Goal: Information Seeking & Learning: Learn about a topic

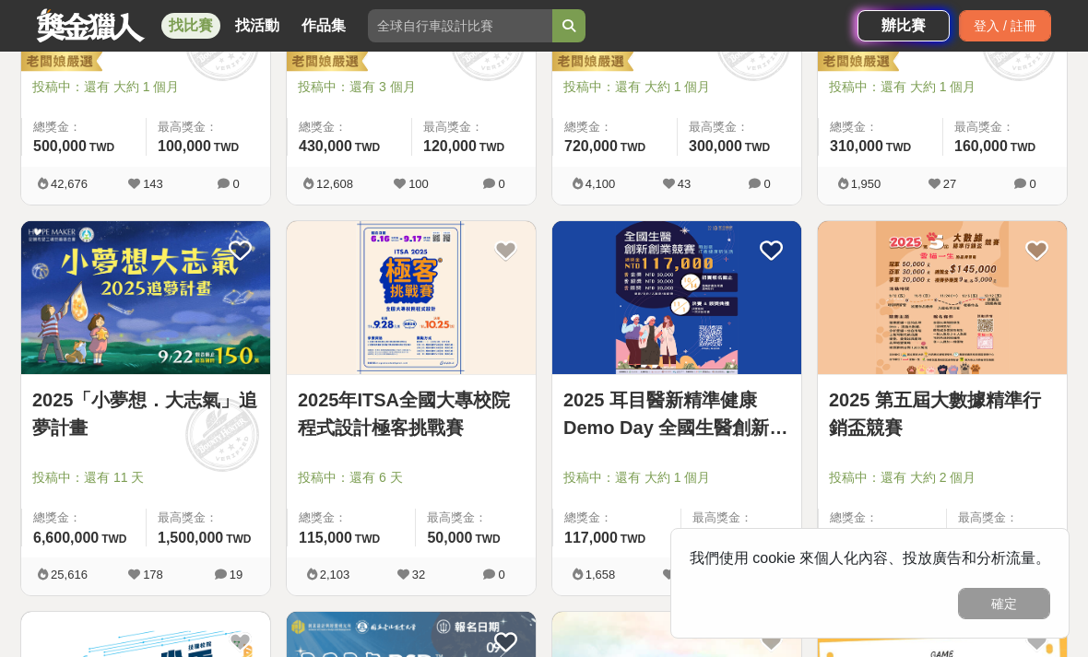
click at [100, 281] on img at bounding box center [145, 298] width 249 height 154
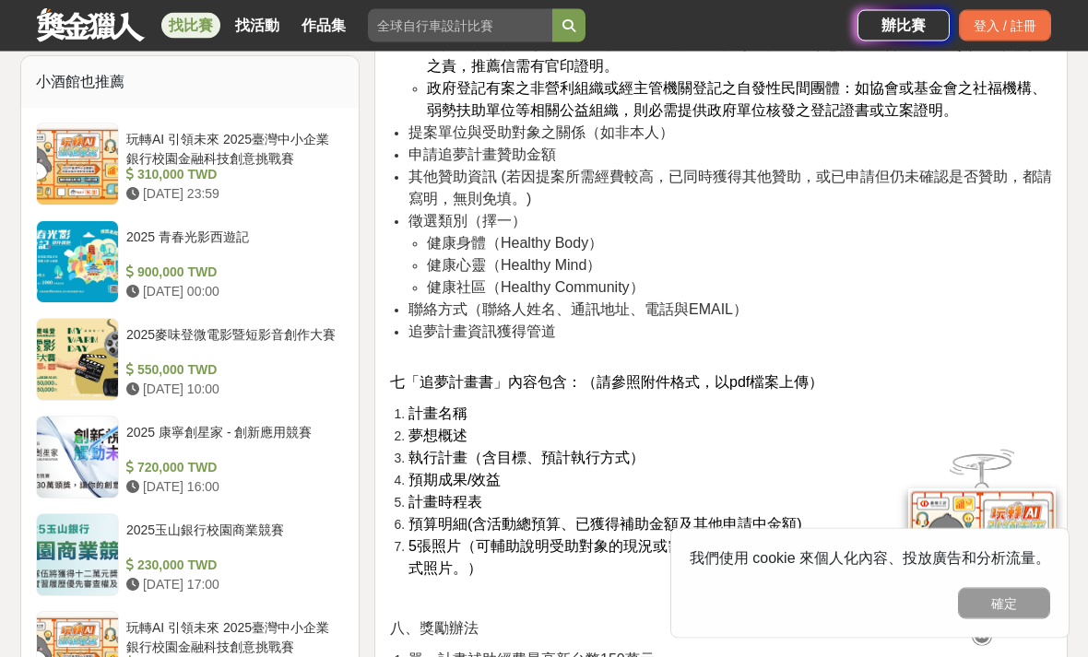
scroll to position [2192, 0]
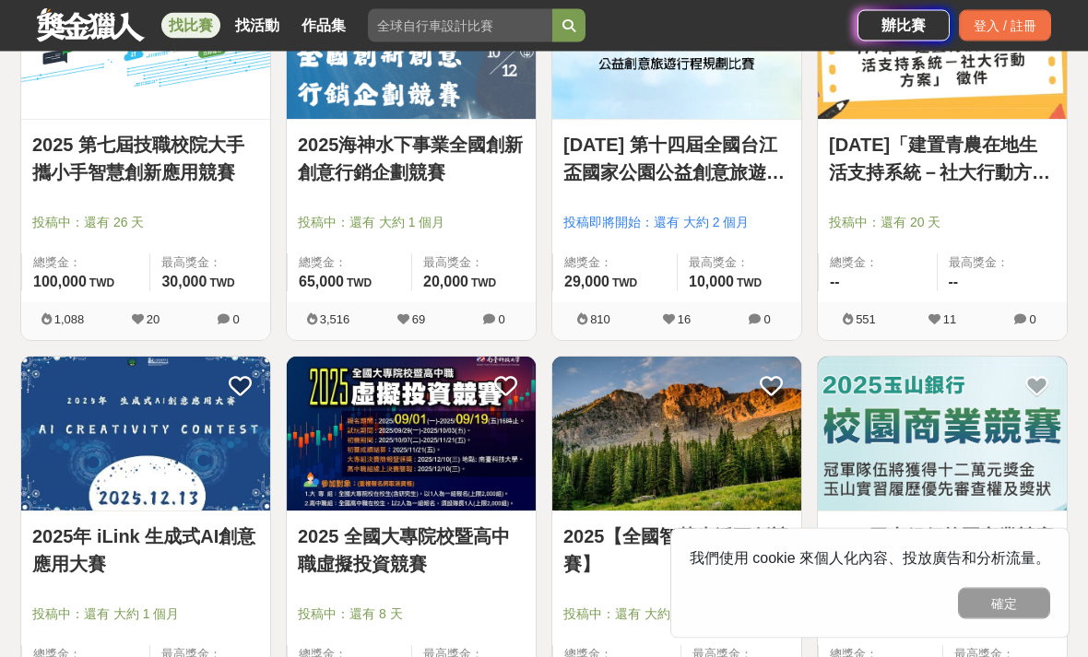
scroll to position [1352, 0]
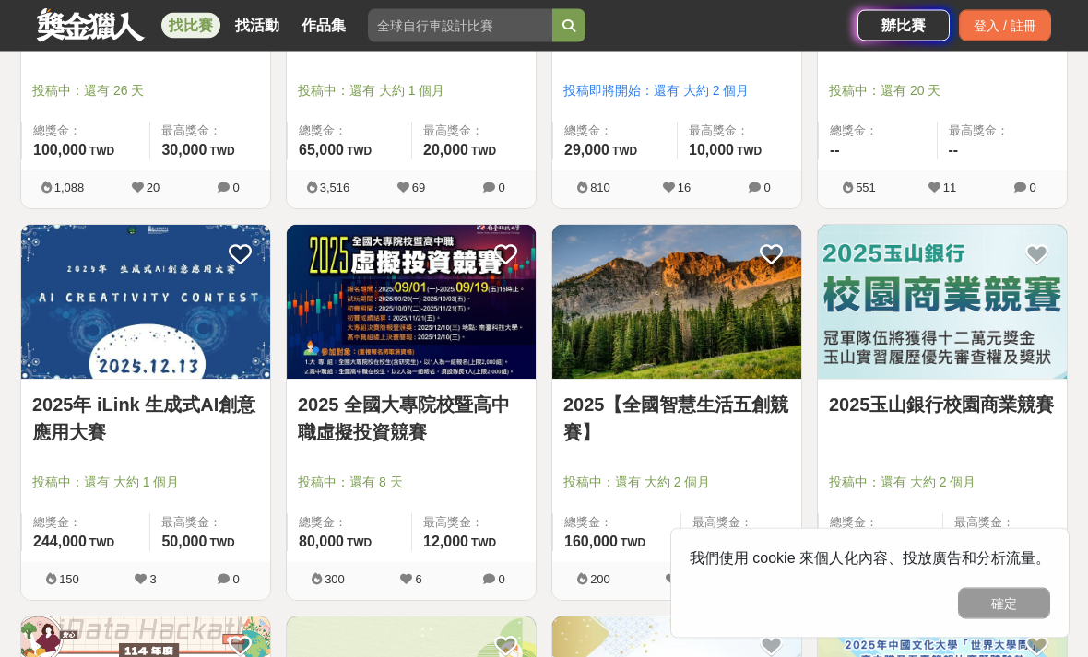
click at [331, 371] on img at bounding box center [411, 303] width 249 height 154
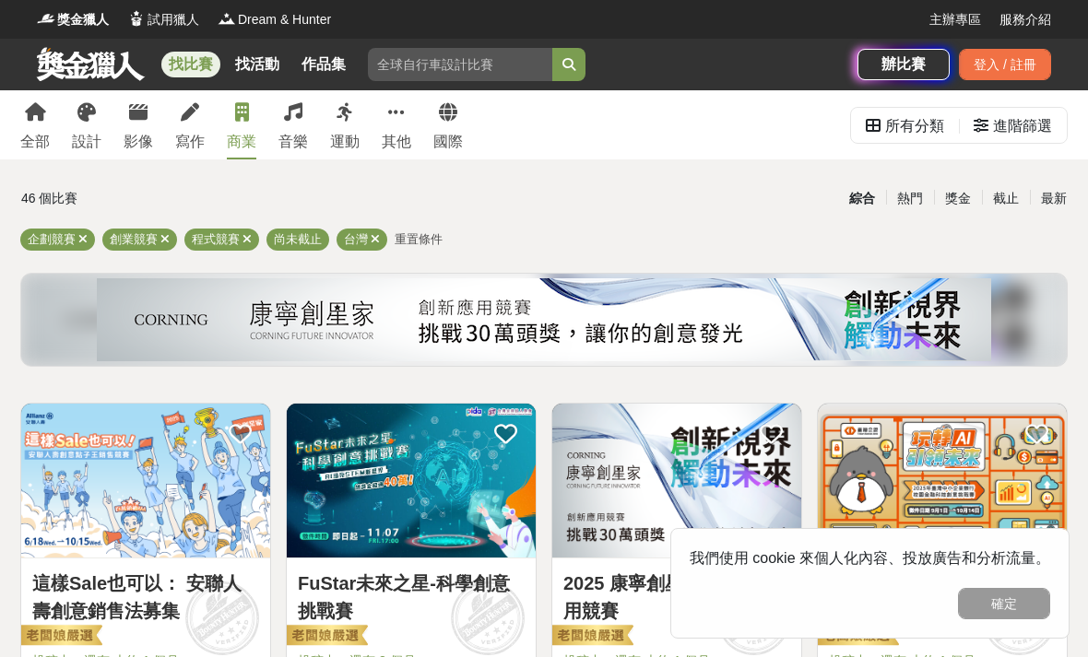
click at [1004, 121] on div "進階篩選" at bounding box center [1022, 126] width 59 height 37
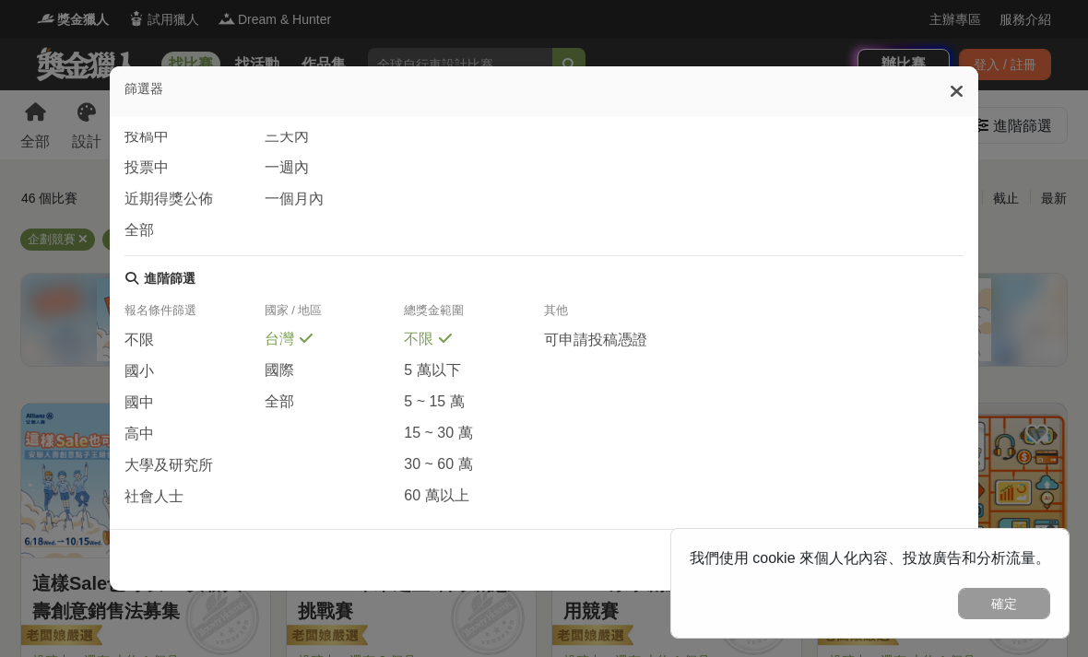
scroll to position [299, 0]
click at [143, 461] on span "大學及研究所" at bounding box center [168, 465] width 88 height 19
click at [1010, 602] on button "確定" at bounding box center [1004, 603] width 92 height 31
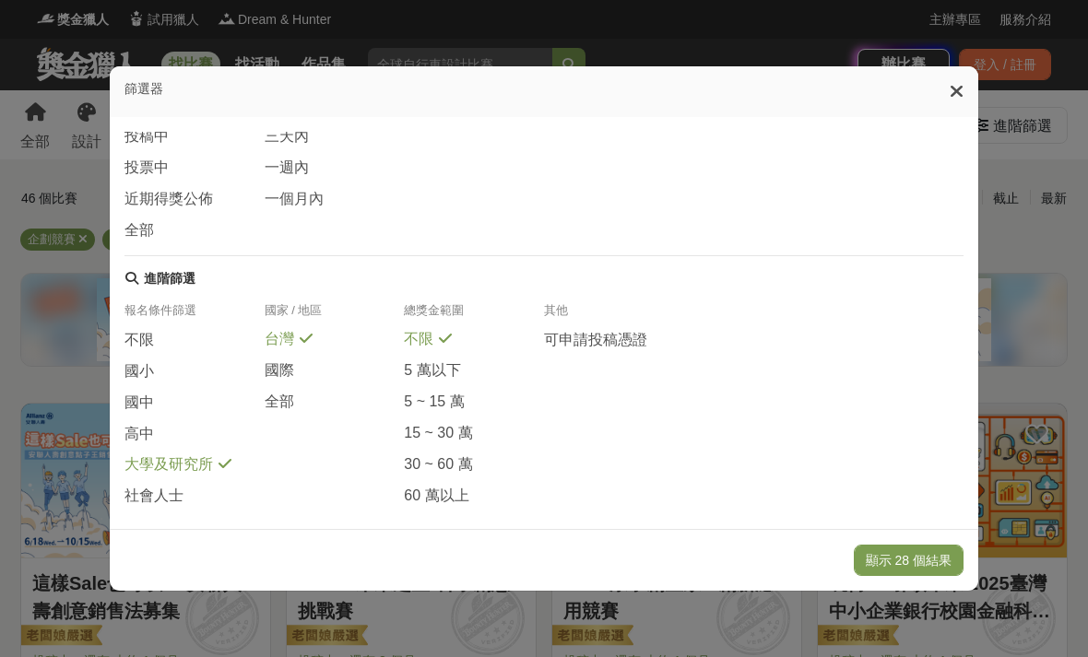
click at [919, 576] on button "顯示 28 個結果" at bounding box center [909, 560] width 110 height 31
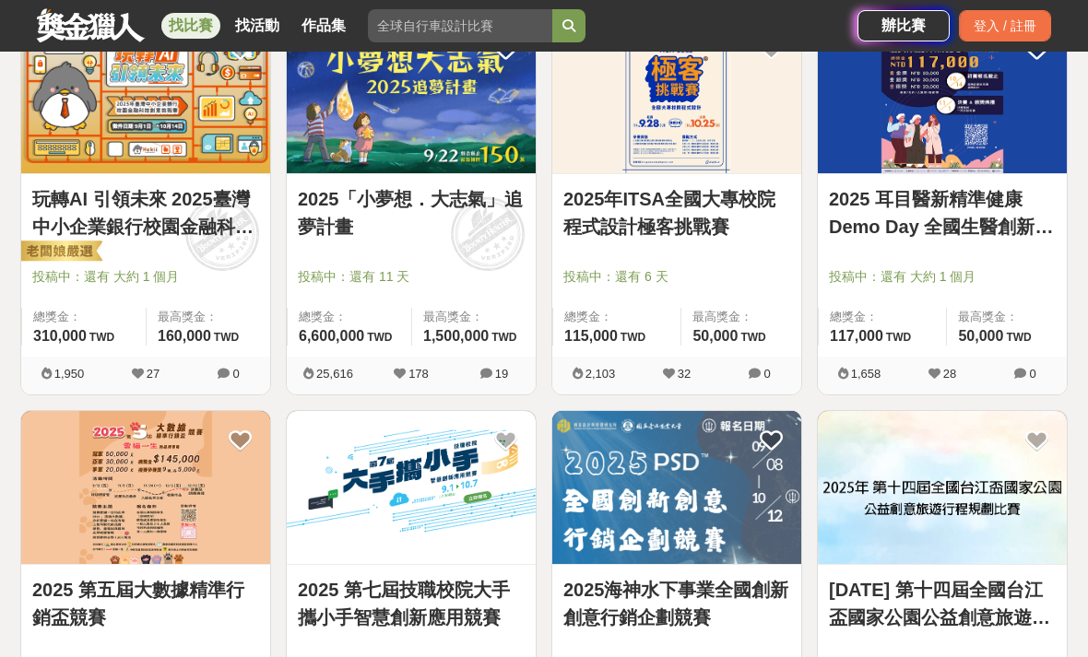
scroll to position [386, 0]
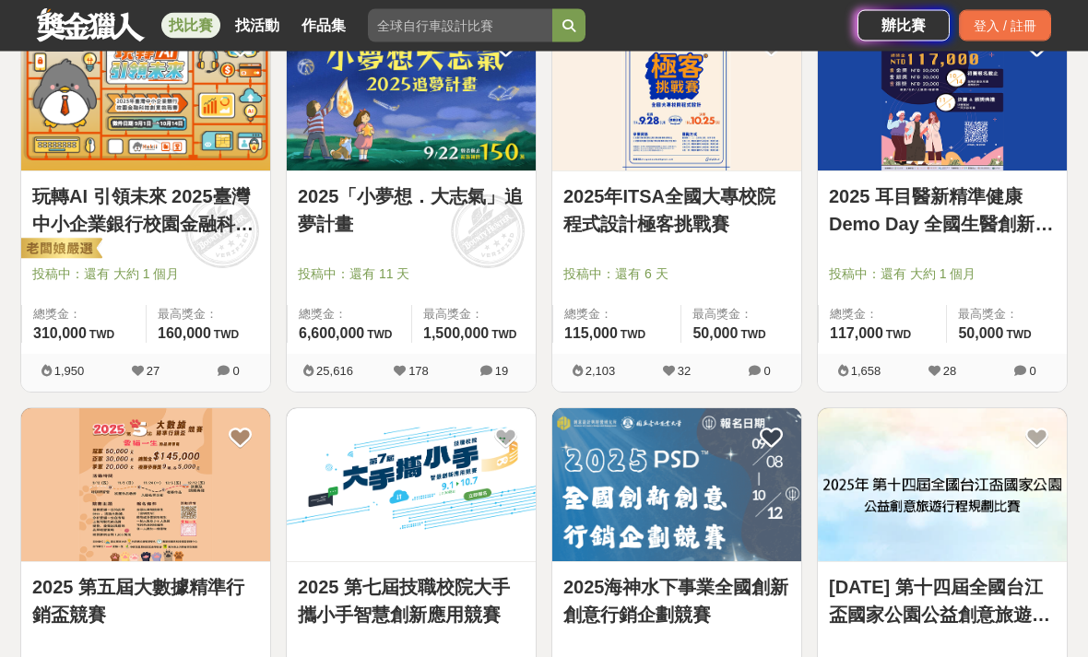
click at [92, 485] on img at bounding box center [145, 486] width 249 height 154
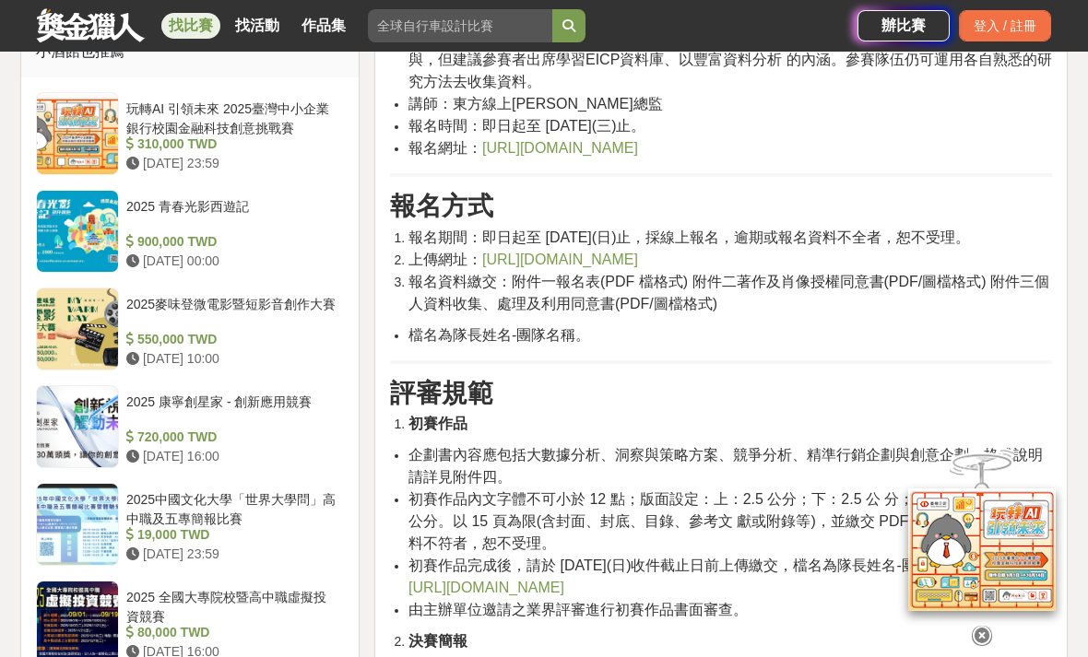
scroll to position [1489, 0]
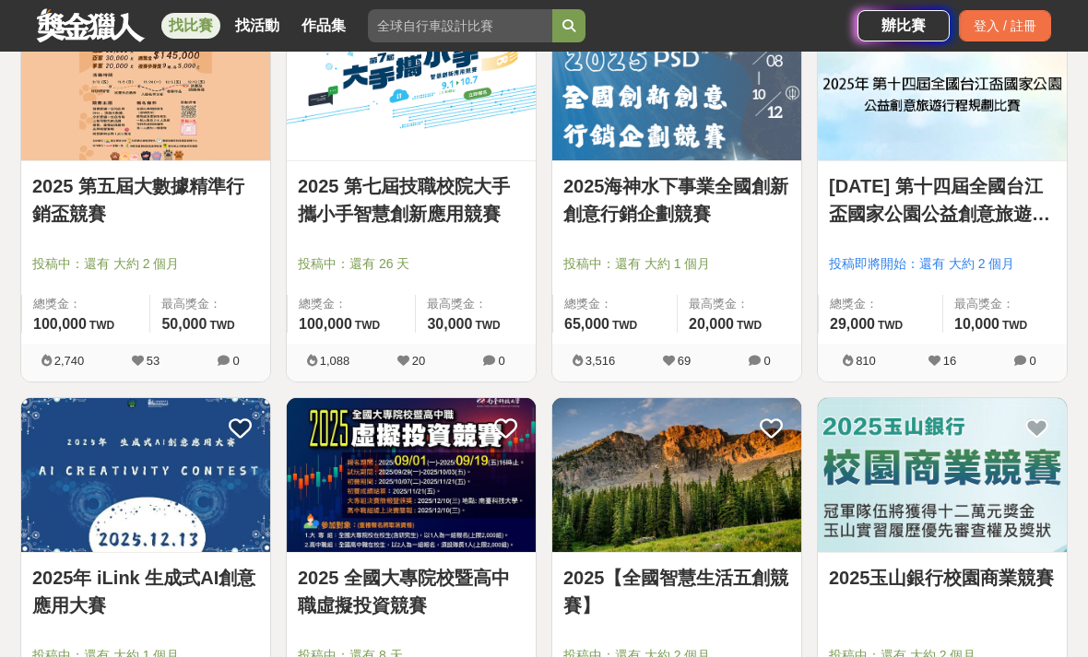
scroll to position [948, 0]
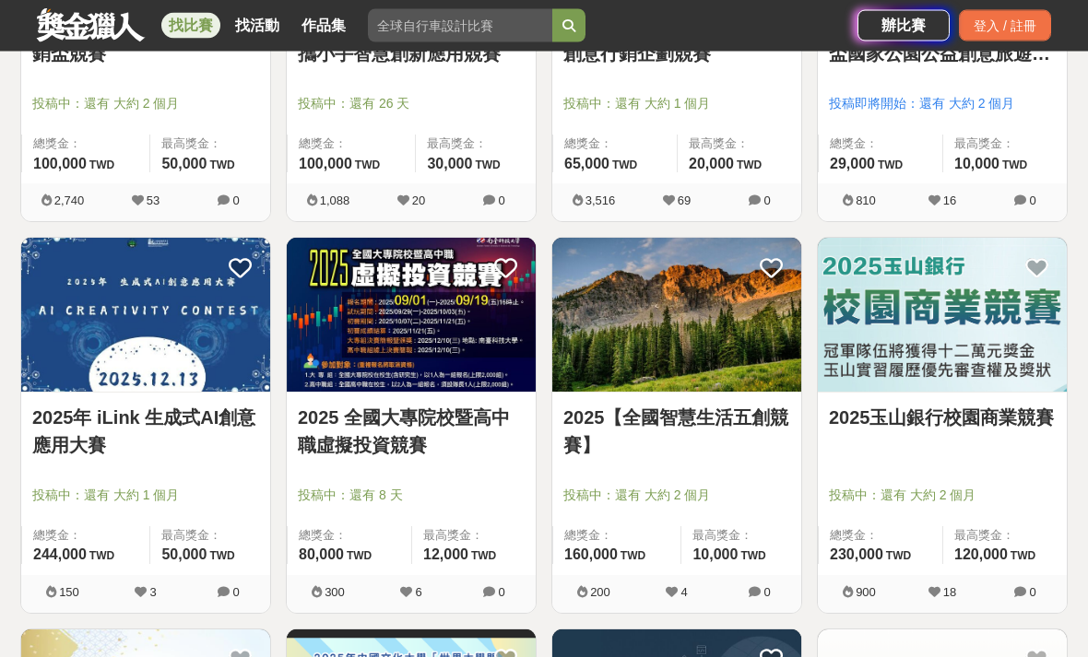
click at [728, 375] on img at bounding box center [676, 316] width 249 height 154
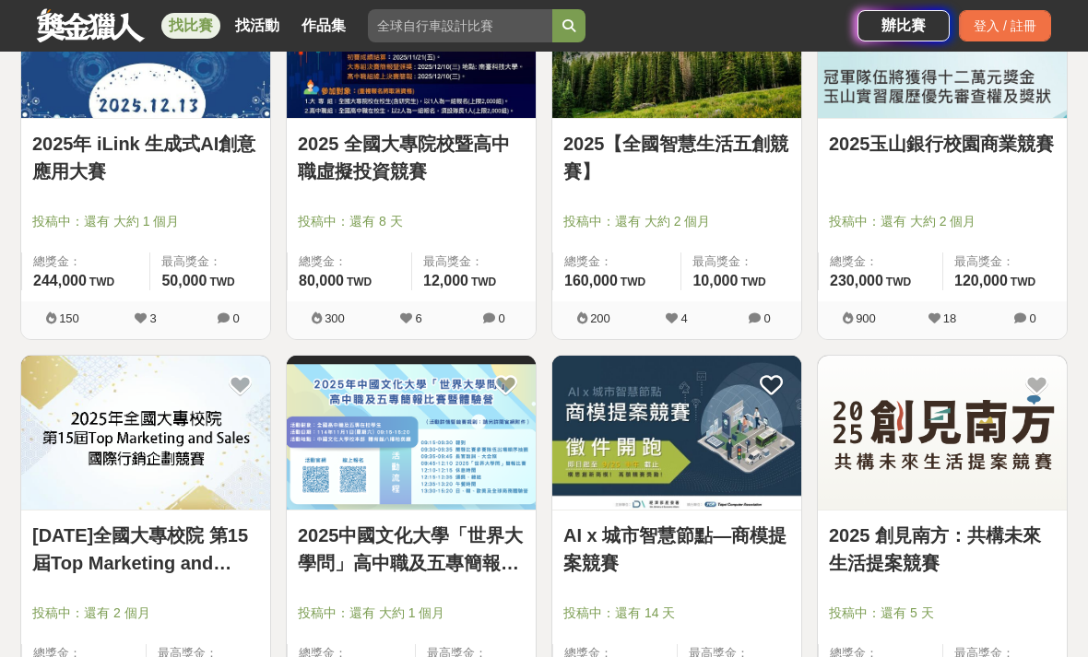
scroll to position [1221, 0]
click at [1020, 191] on div at bounding box center [948, 196] width 238 height 22
click at [1041, 153] on link "2025玉山銀行校園商業競賽" at bounding box center [942, 145] width 227 height 28
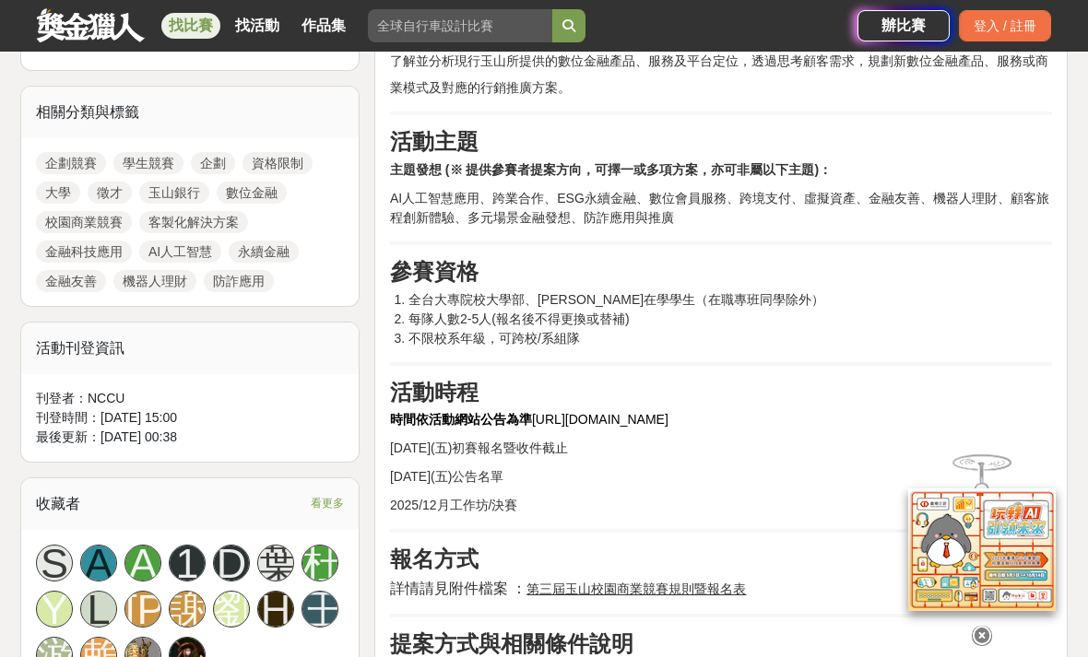
scroll to position [806, 0]
click at [919, 265] on h2 "參賽資格" at bounding box center [721, 271] width 662 height 27
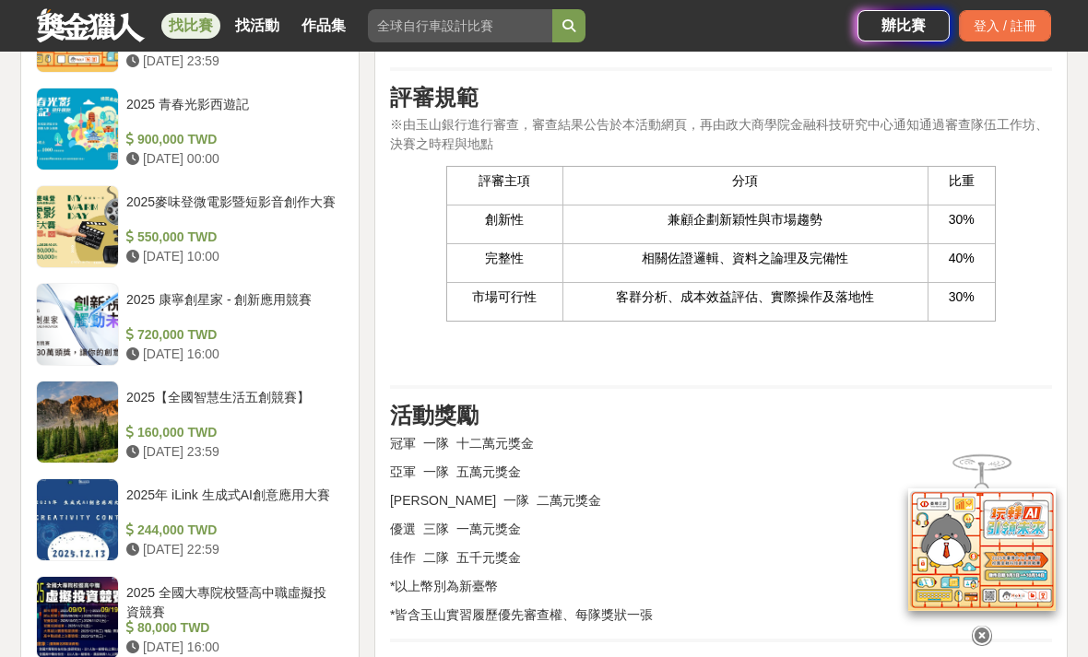
scroll to position [1377, 0]
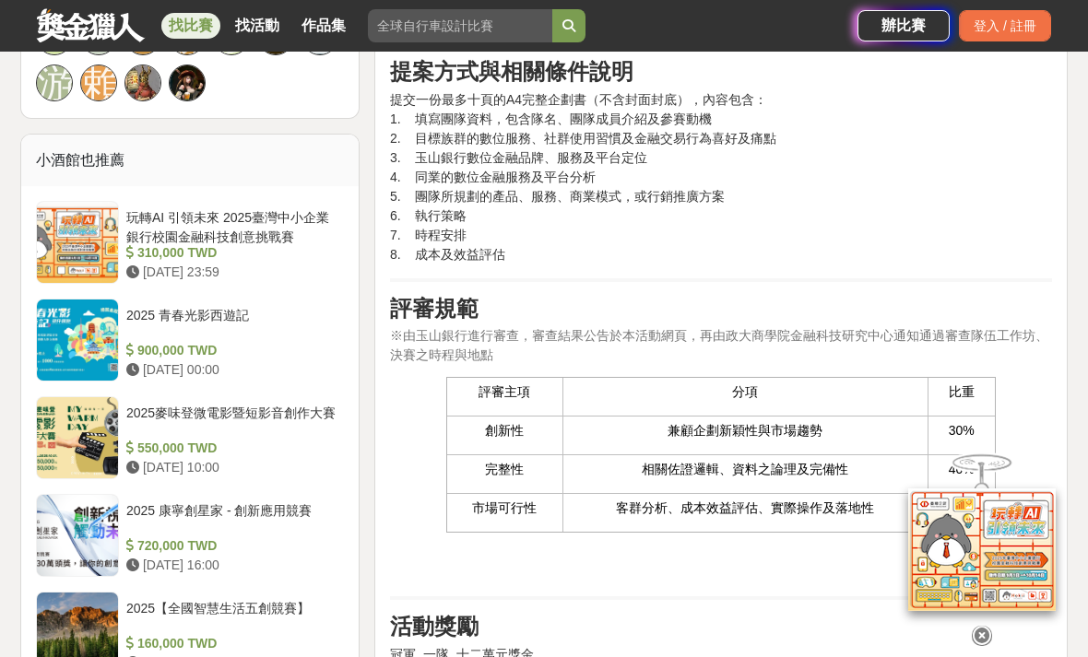
click at [818, 256] on p "提交一份最多十頁的A4完整企劃書（不含封面封底），內容包含： 1. 填寫團隊資料，包含隊名、團隊成員介紹及參賽動機 2. 目標族群的數位服務、社群使用習慣及金…" at bounding box center [721, 177] width 662 height 174
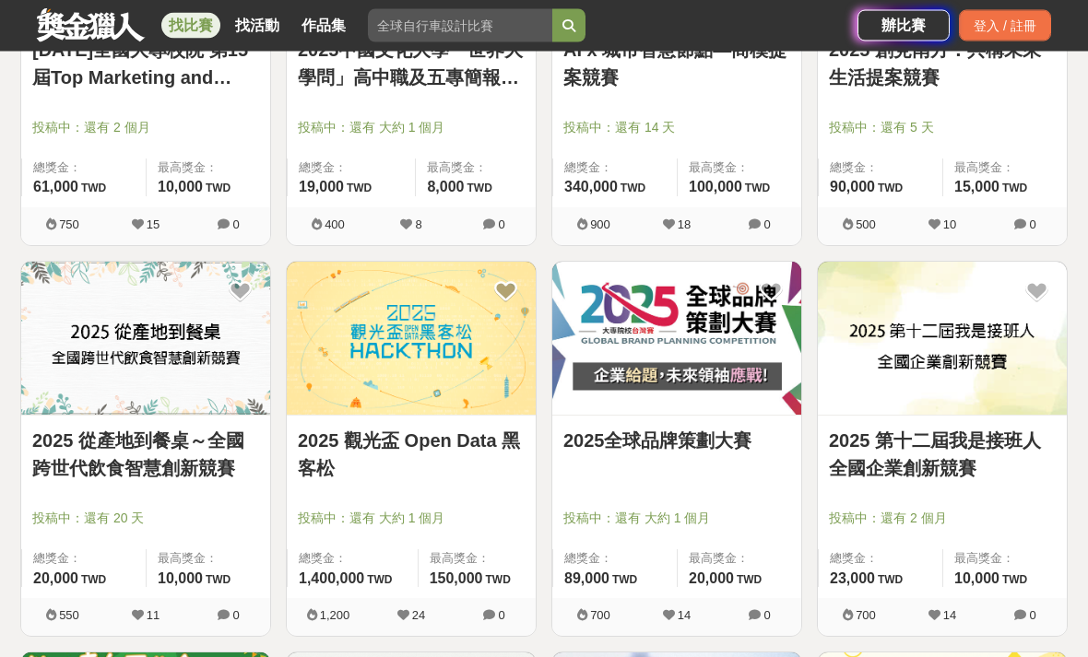
scroll to position [1733, 0]
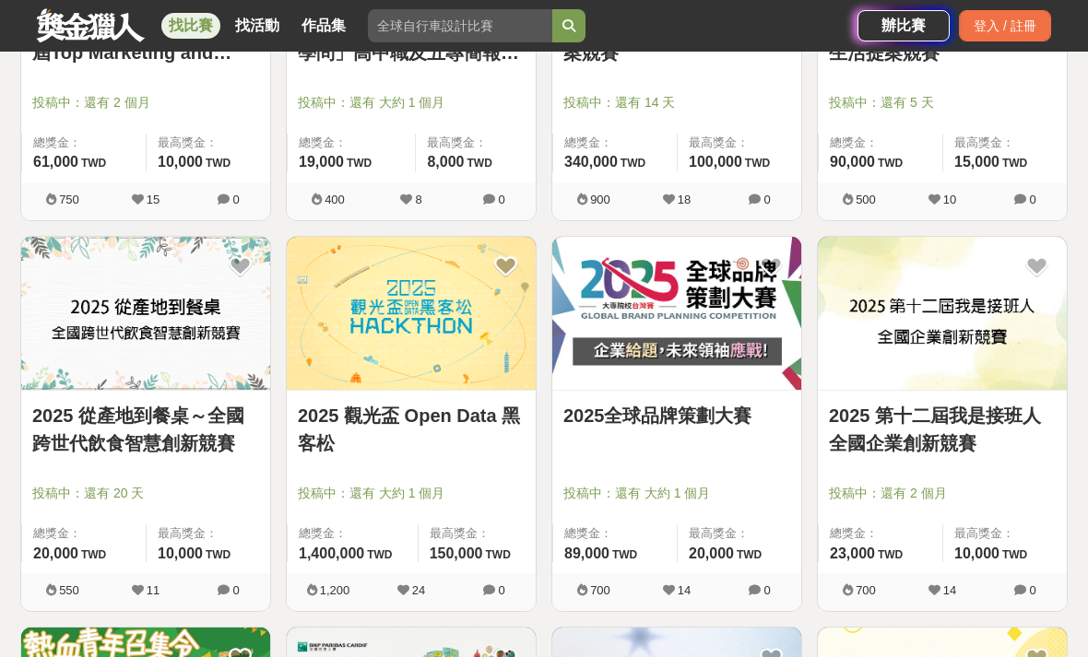
click at [368, 322] on img at bounding box center [411, 314] width 249 height 154
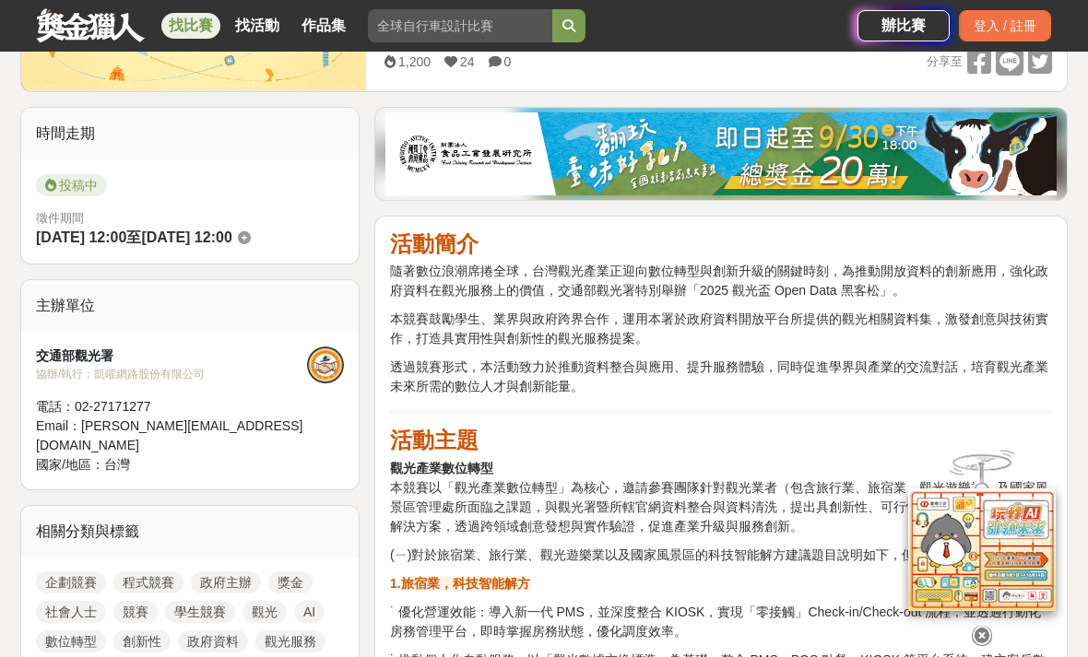
scroll to position [406, 0]
